Goal: Transaction & Acquisition: Purchase product/service

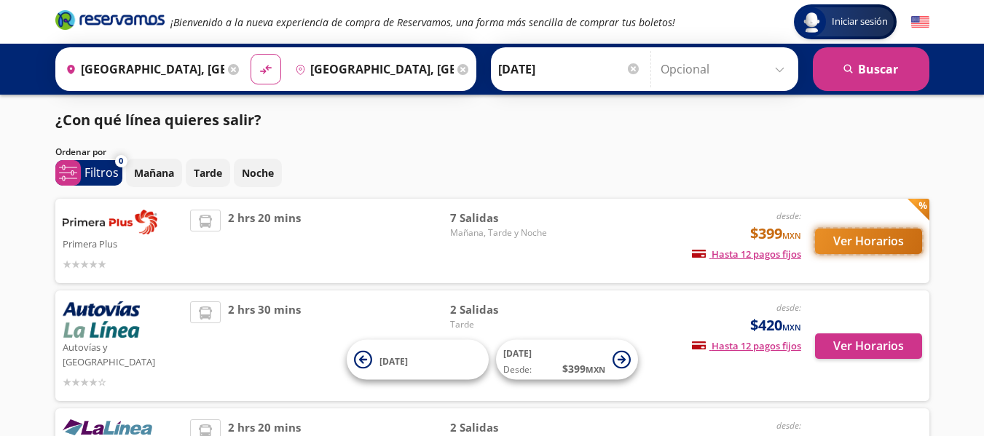
click at [858, 237] on button "Ver Horarios" at bounding box center [868, 241] width 107 height 25
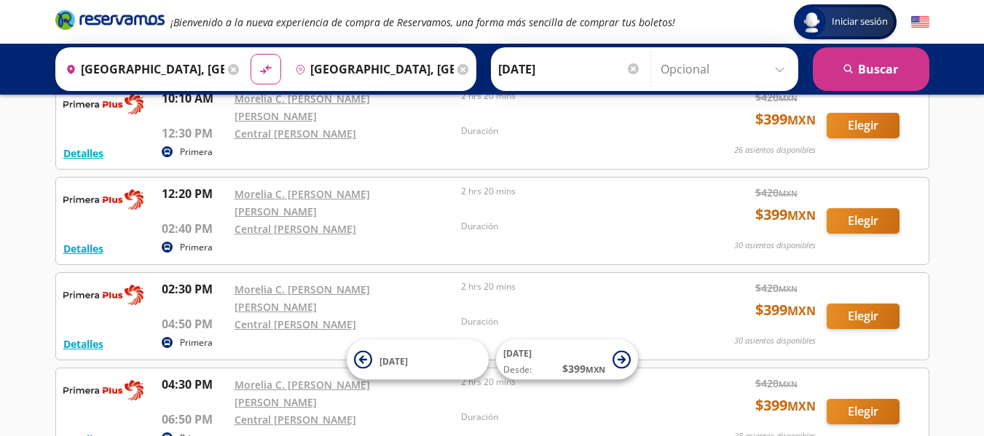
scroll to position [189, 0]
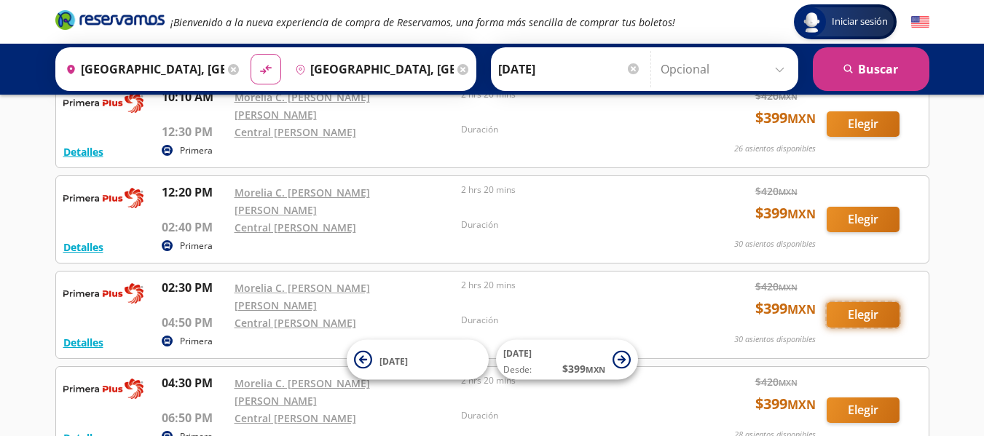
click at [867, 302] on button "Elegir" at bounding box center [862, 314] width 73 height 25
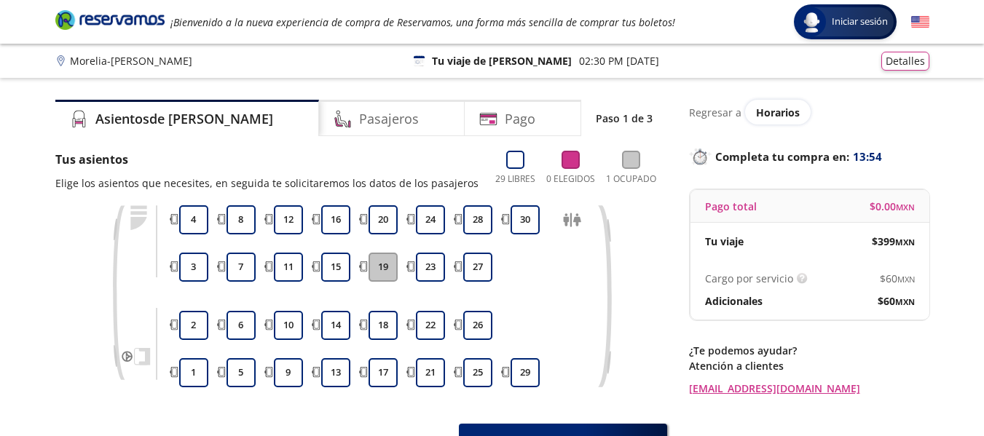
click at [383, 259] on button "19" at bounding box center [382, 267] width 29 height 29
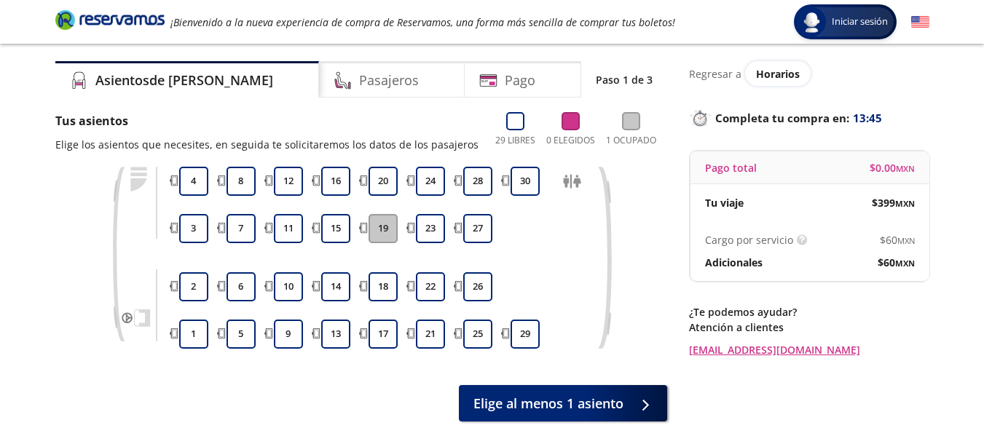
scroll to position [42, 0]
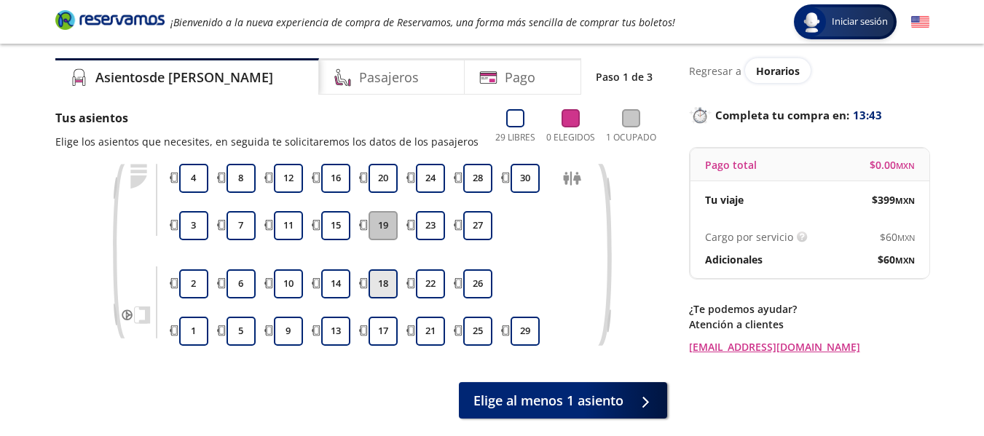
click at [386, 291] on button "18" at bounding box center [382, 283] width 29 height 29
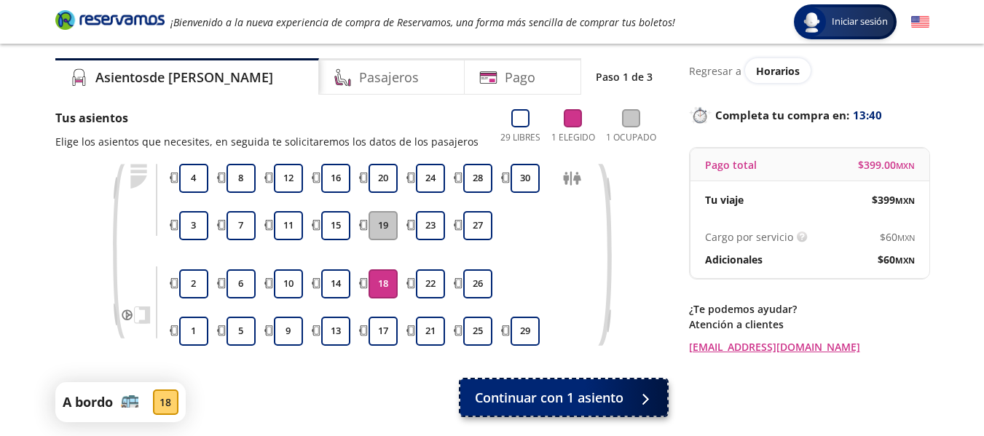
click at [572, 391] on span "Continuar con 1 asiento" at bounding box center [549, 398] width 149 height 20
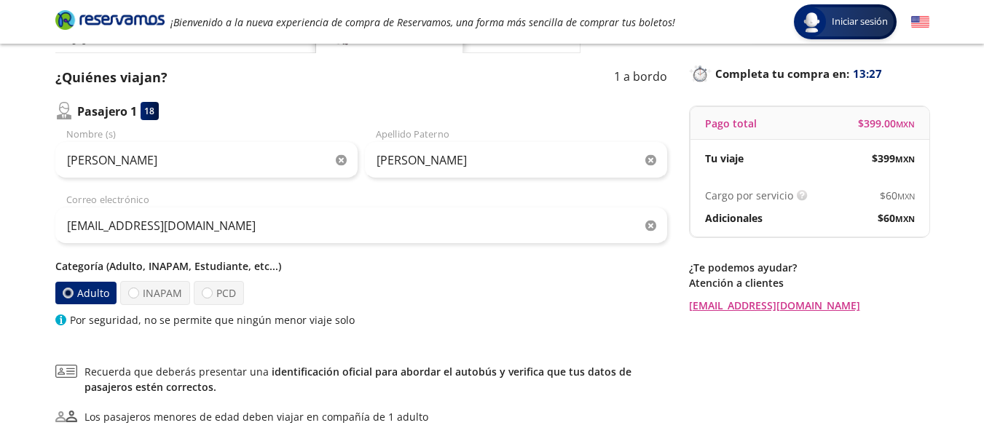
scroll to position [91, 0]
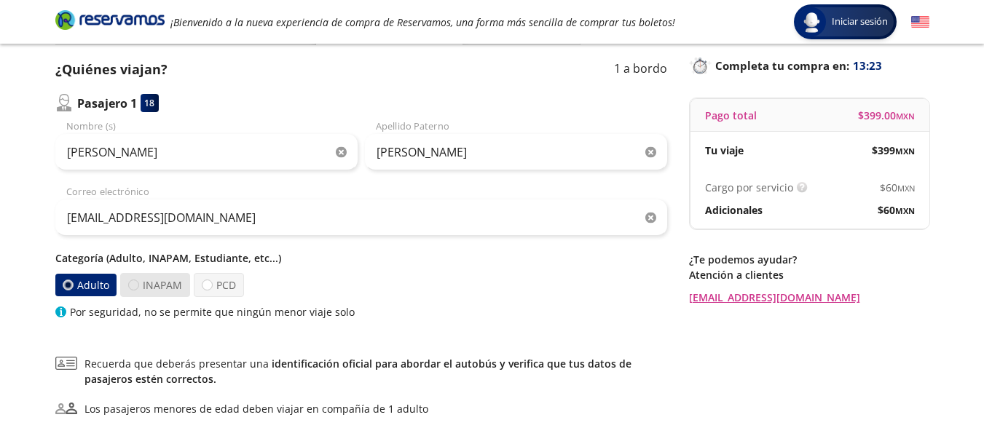
click at [130, 285] on div at bounding box center [133, 285] width 11 height 11
click at [130, 285] on input "INAPAM" at bounding box center [133, 284] width 9 height 9
radio input "true"
radio input "false"
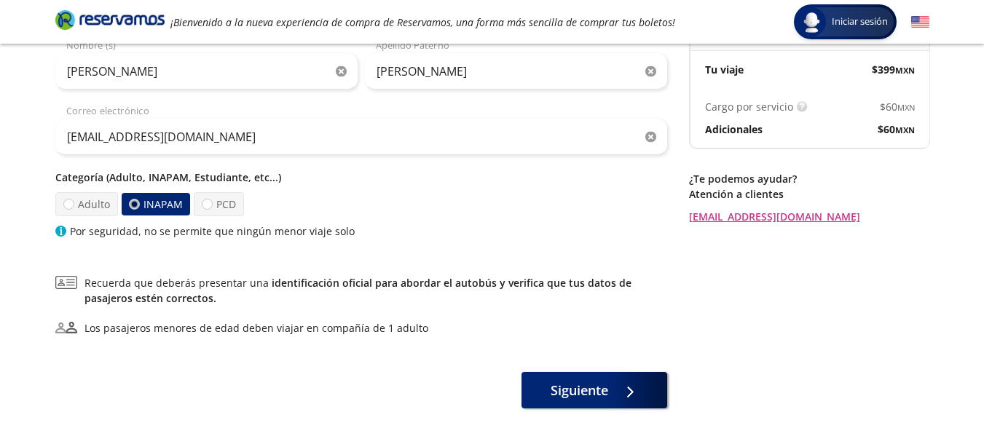
scroll to position [203, 0]
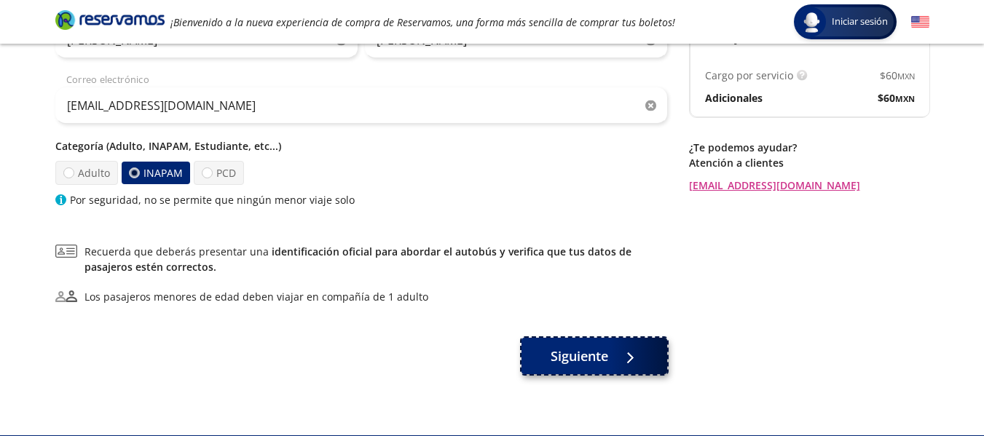
click at [583, 357] on span "Siguiente" at bounding box center [580, 357] width 58 height 20
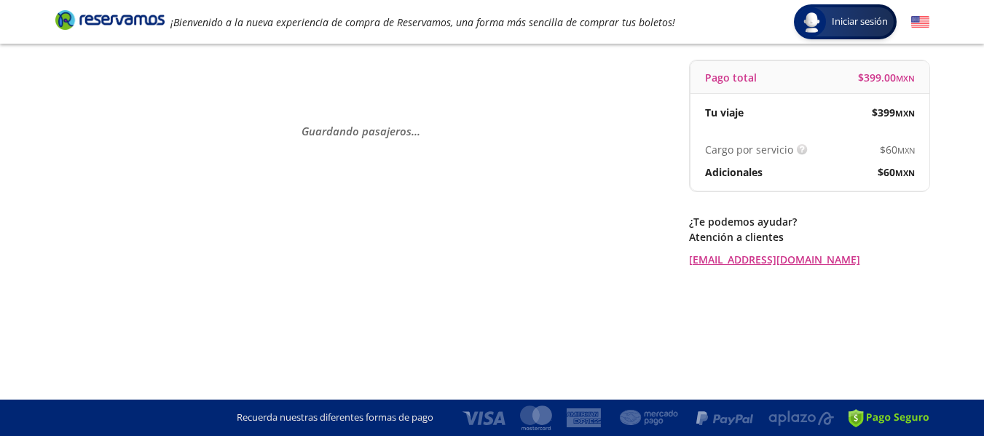
scroll to position [0, 0]
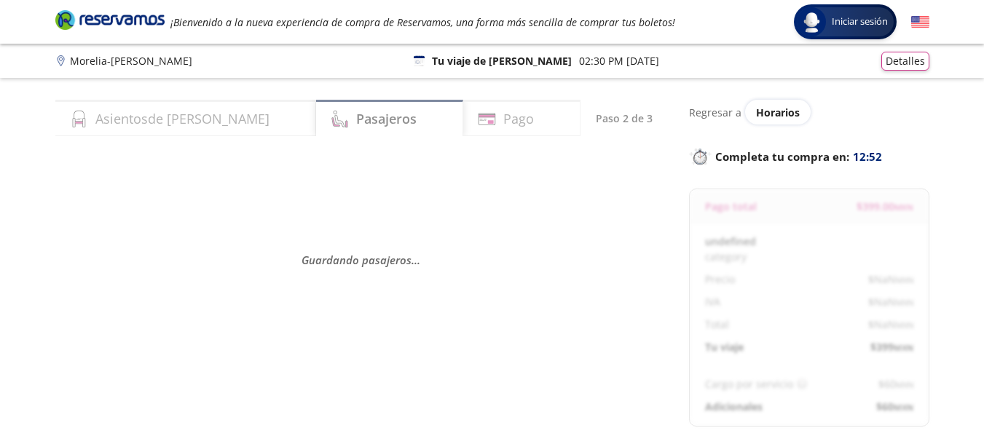
select select "MX"
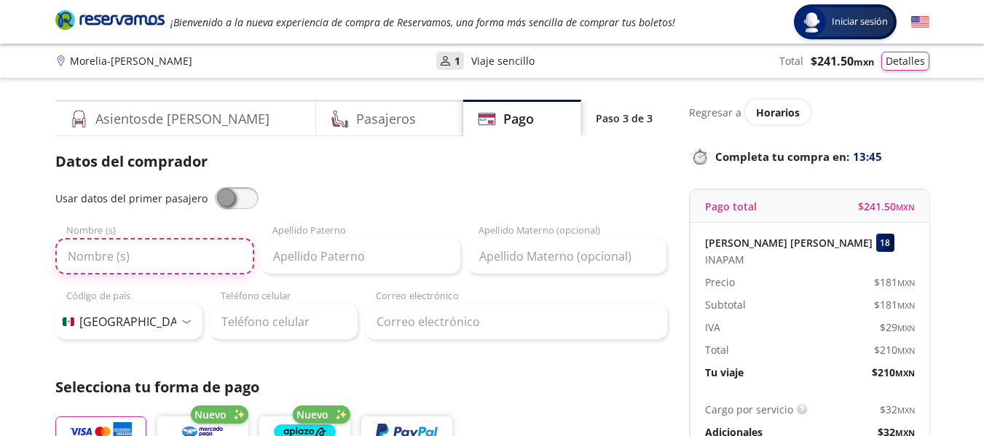
click at [172, 264] on input "Nombre (s)" at bounding box center [154, 256] width 199 height 36
type input "[PERSON_NAME]"
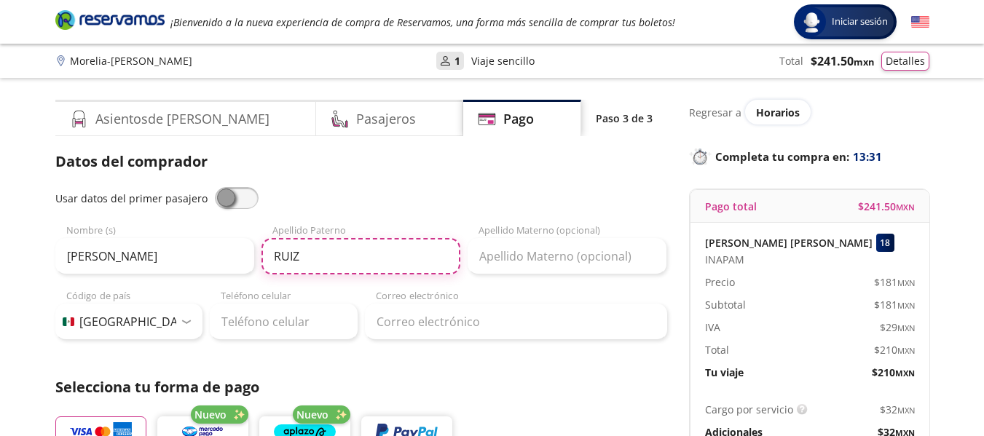
type input "RUIZ"
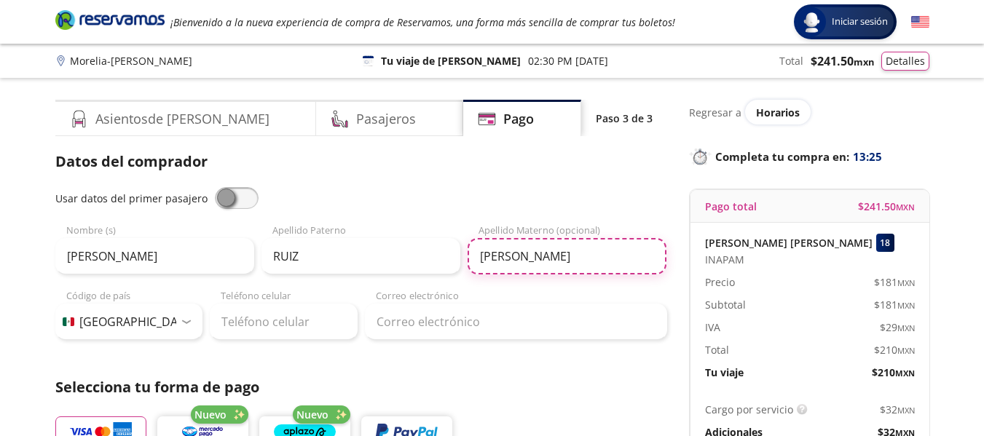
type input "[PERSON_NAME]"
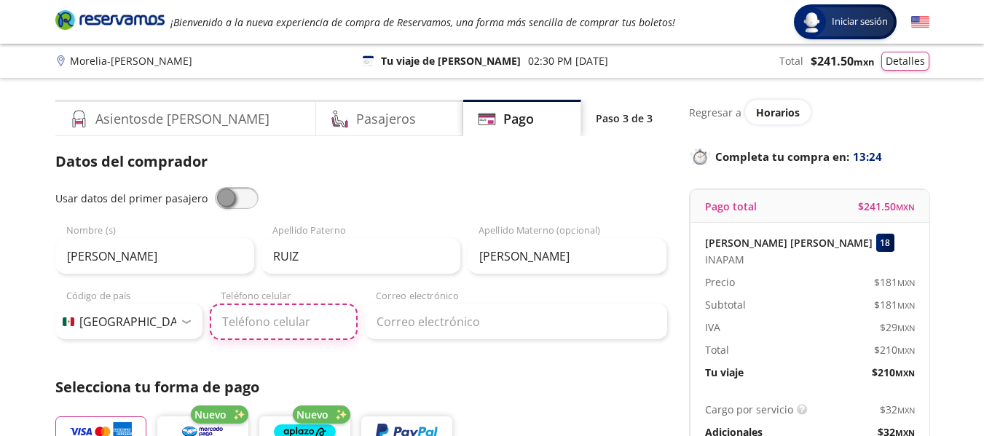
click at [233, 330] on input "Teléfono celular" at bounding box center [284, 322] width 148 height 36
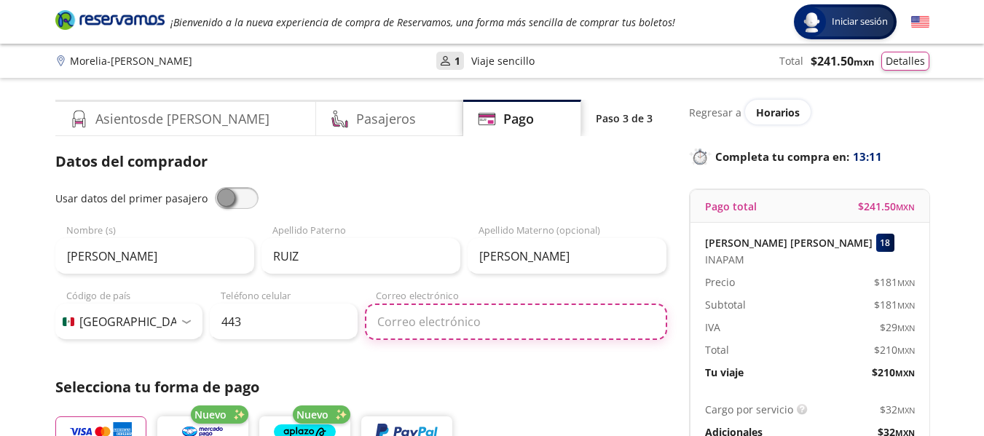
click at [484, 323] on input "Correo electrónico" at bounding box center [516, 322] width 302 height 36
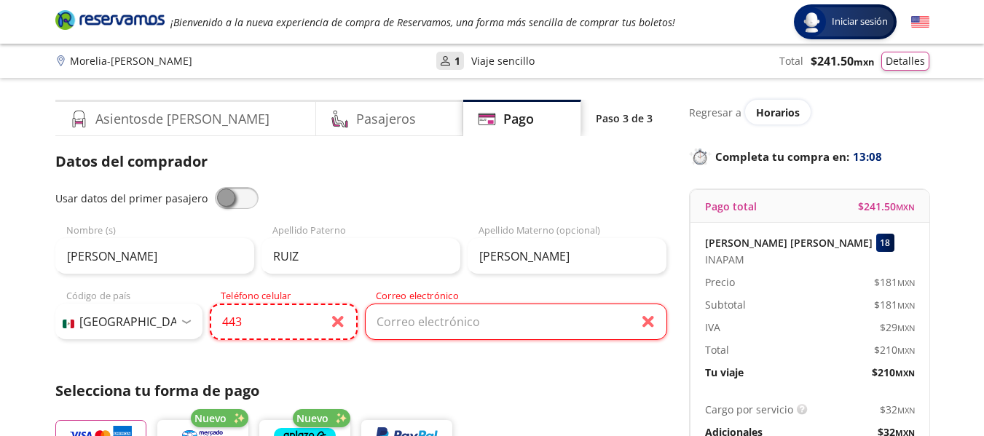
click at [294, 317] on input "443" at bounding box center [284, 322] width 148 height 36
type input "[PHONE_NUMBER]"
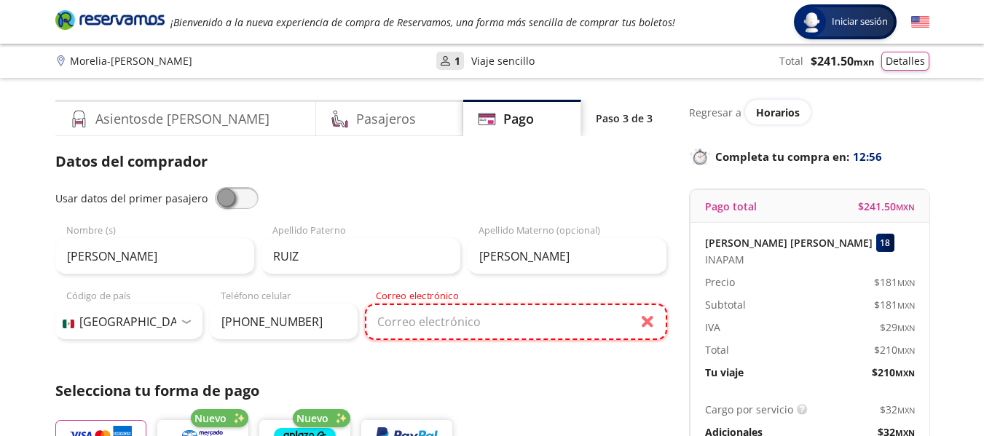
click at [426, 327] on input "Correo electrónico" at bounding box center [516, 322] width 302 height 36
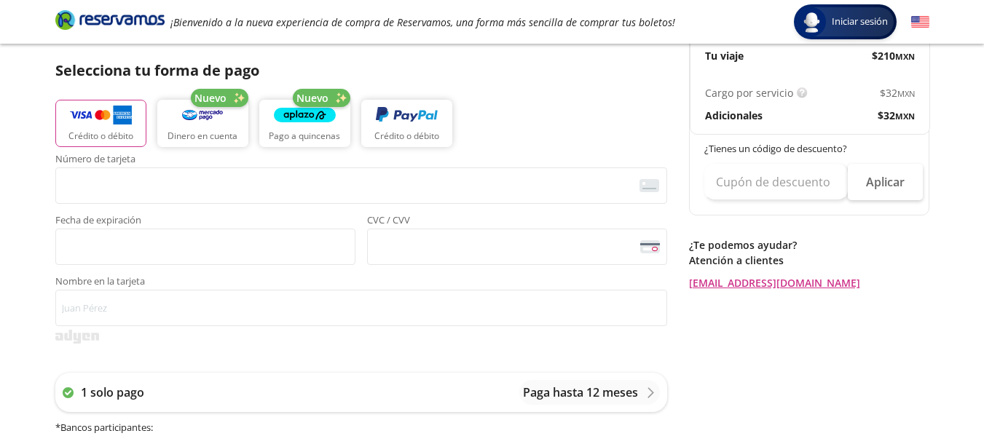
scroll to position [323, 0]
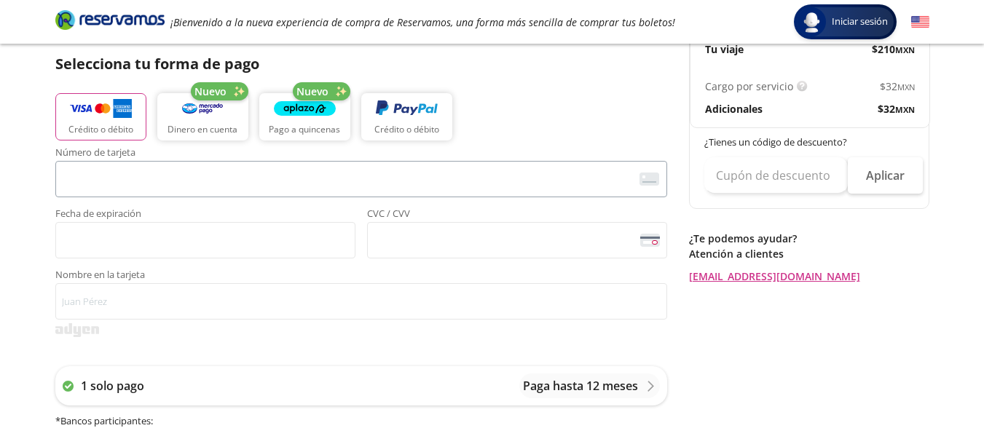
type input "[EMAIL_ADDRESS][DOMAIN_NAME]"
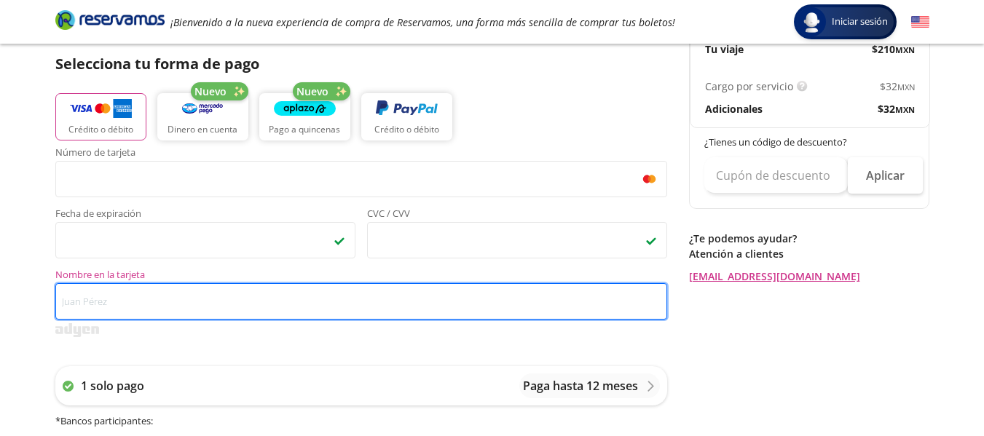
click at [225, 299] on input "Nombre en la tarjeta" at bounding box center [361, 301] width 612 height 36
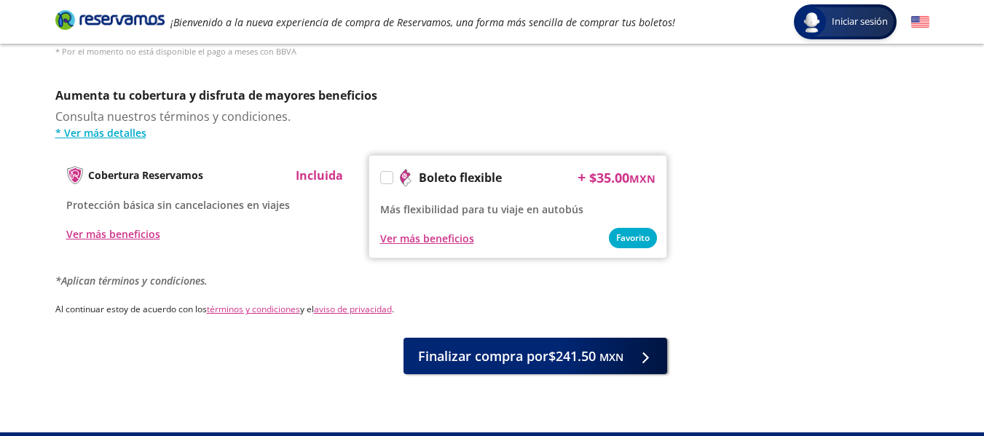
scroll to position [742, 0]
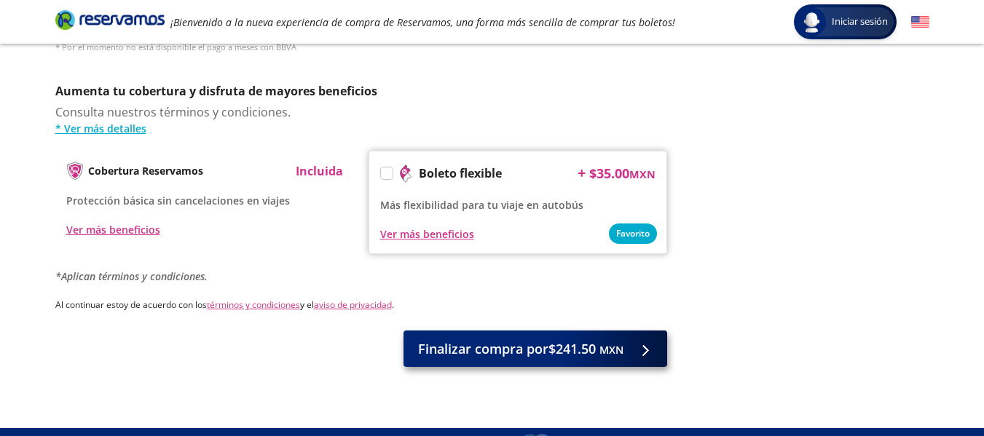
type input "[PERSON_NAME] [PERSON_NAME]"
click at [551, 340] on span "Finalizar compra por $241.50 MXN" at bounding box center [520, 349] width 205 height 20
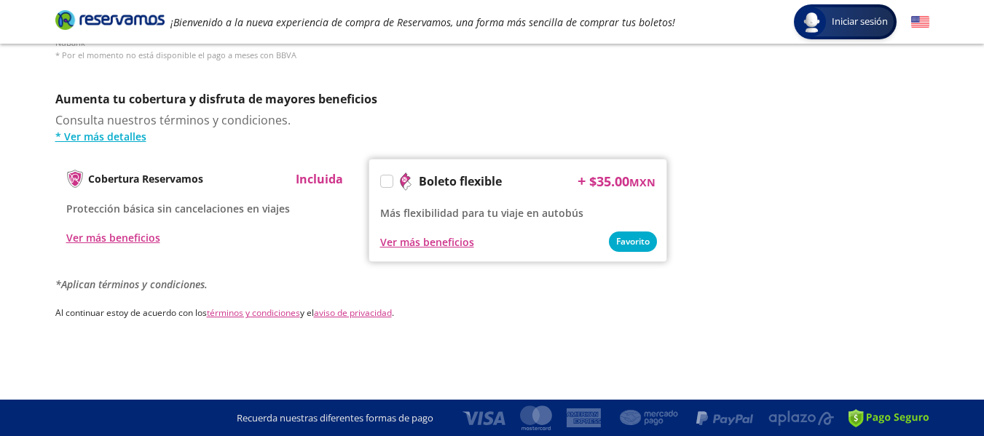
scroll to position [0, 0]
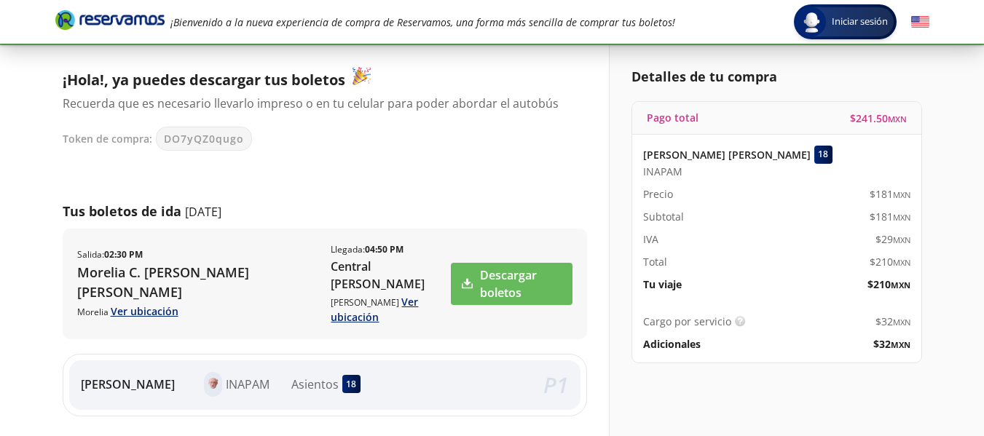
scroll to position [96, 0]
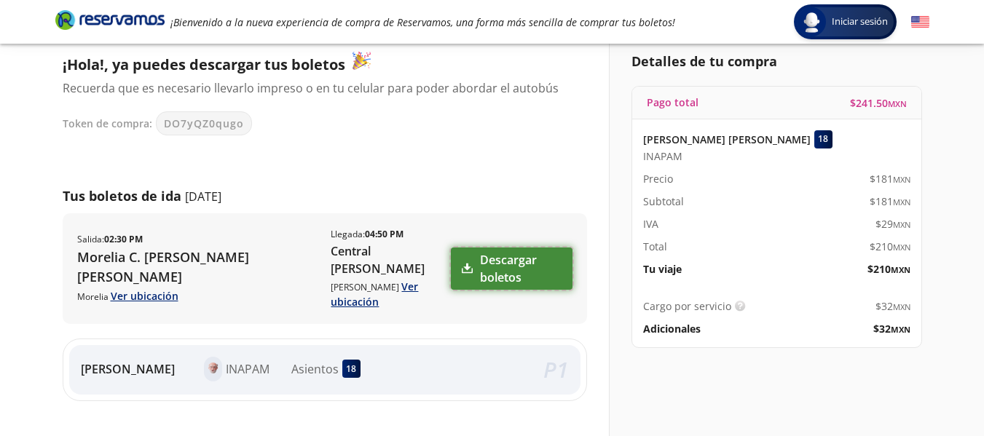
click at [504, 248] on link "Descargar boletos" at bounding box center [512, 269] width 122 height 42
